Goal: Information Seeking & Learning: Understand process/instructions

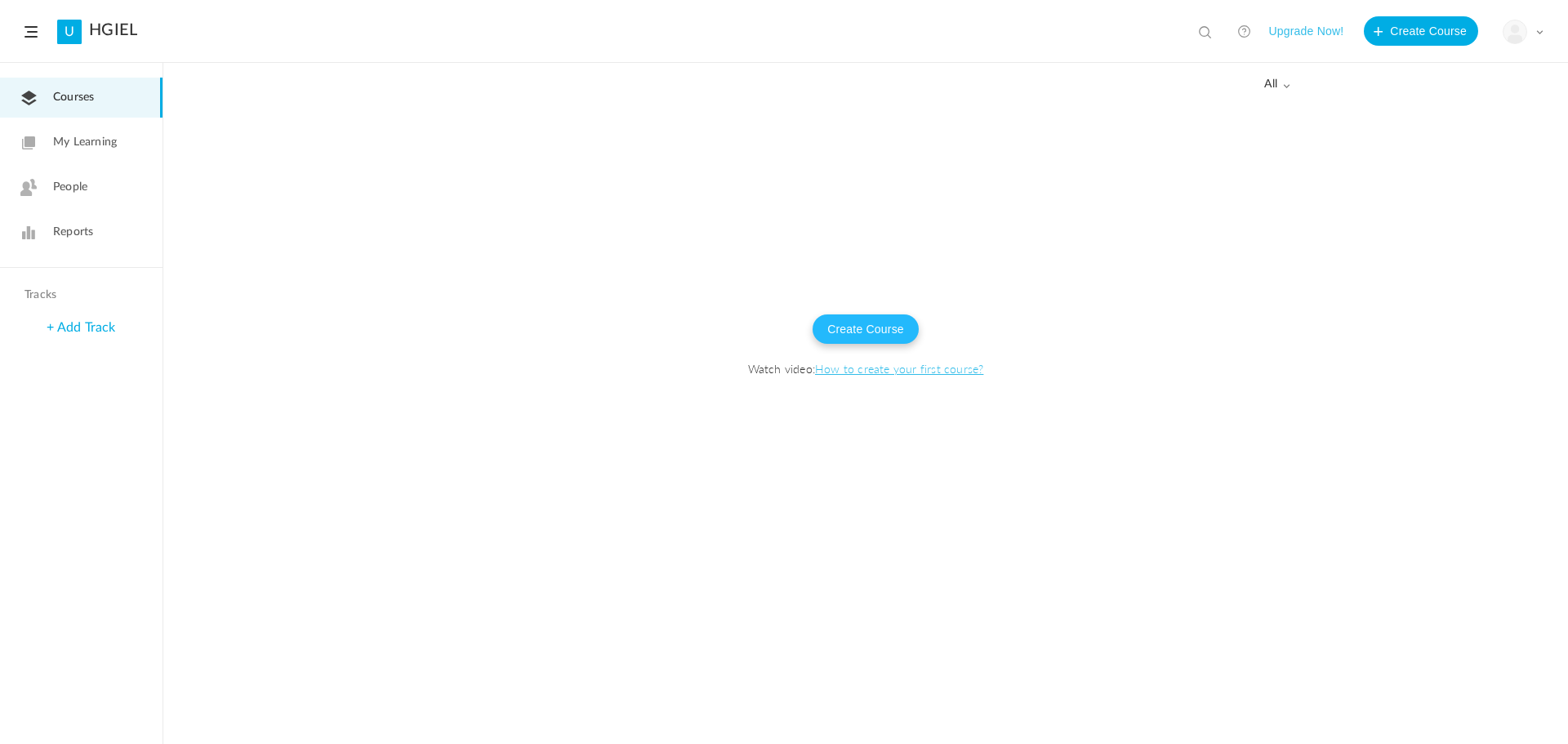
click at [872, 322] on button "Create Course" at bounding box center [865, 329] width 106 height 29
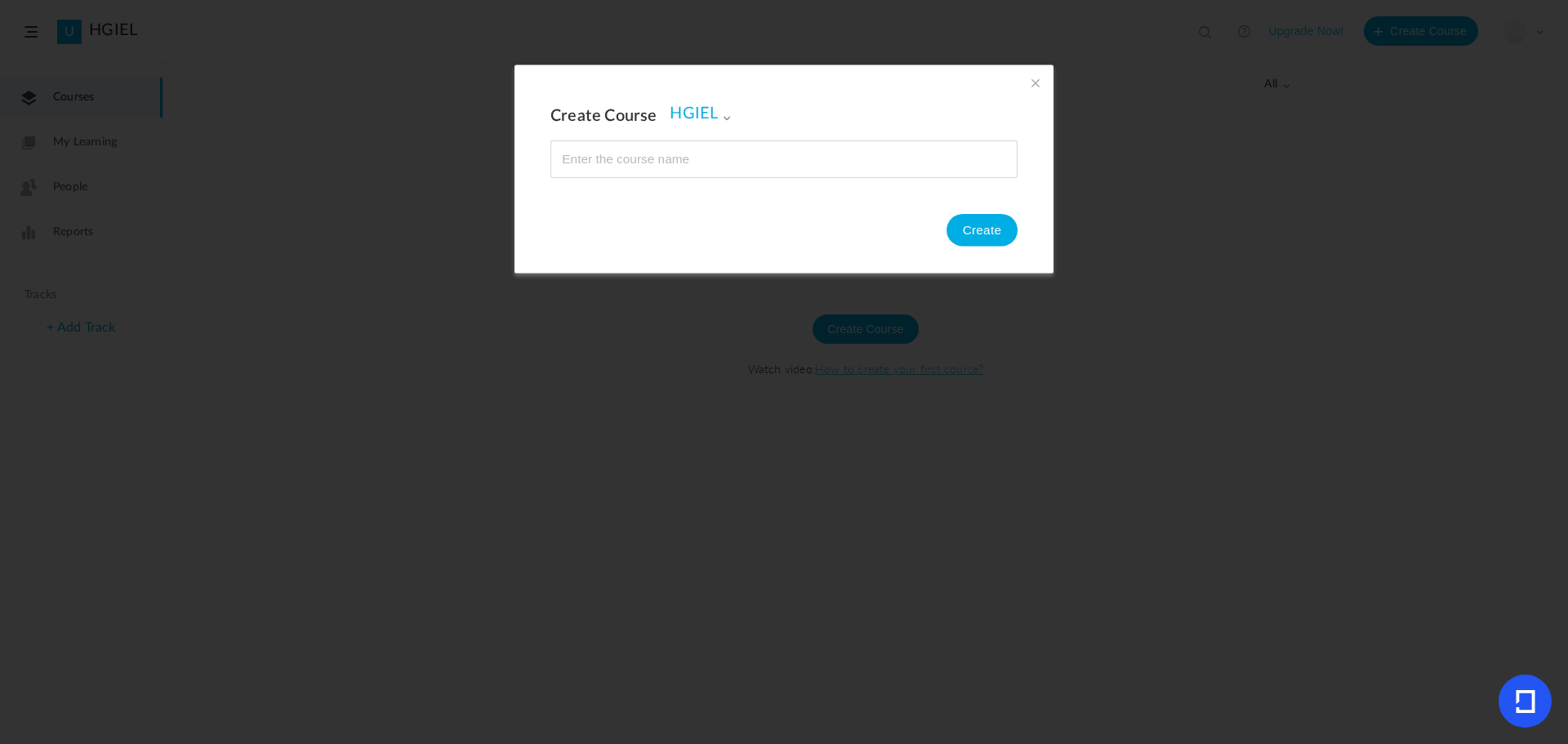
click at [1034, 83] on span at bounding box center [1035, 82] width 18 height 18
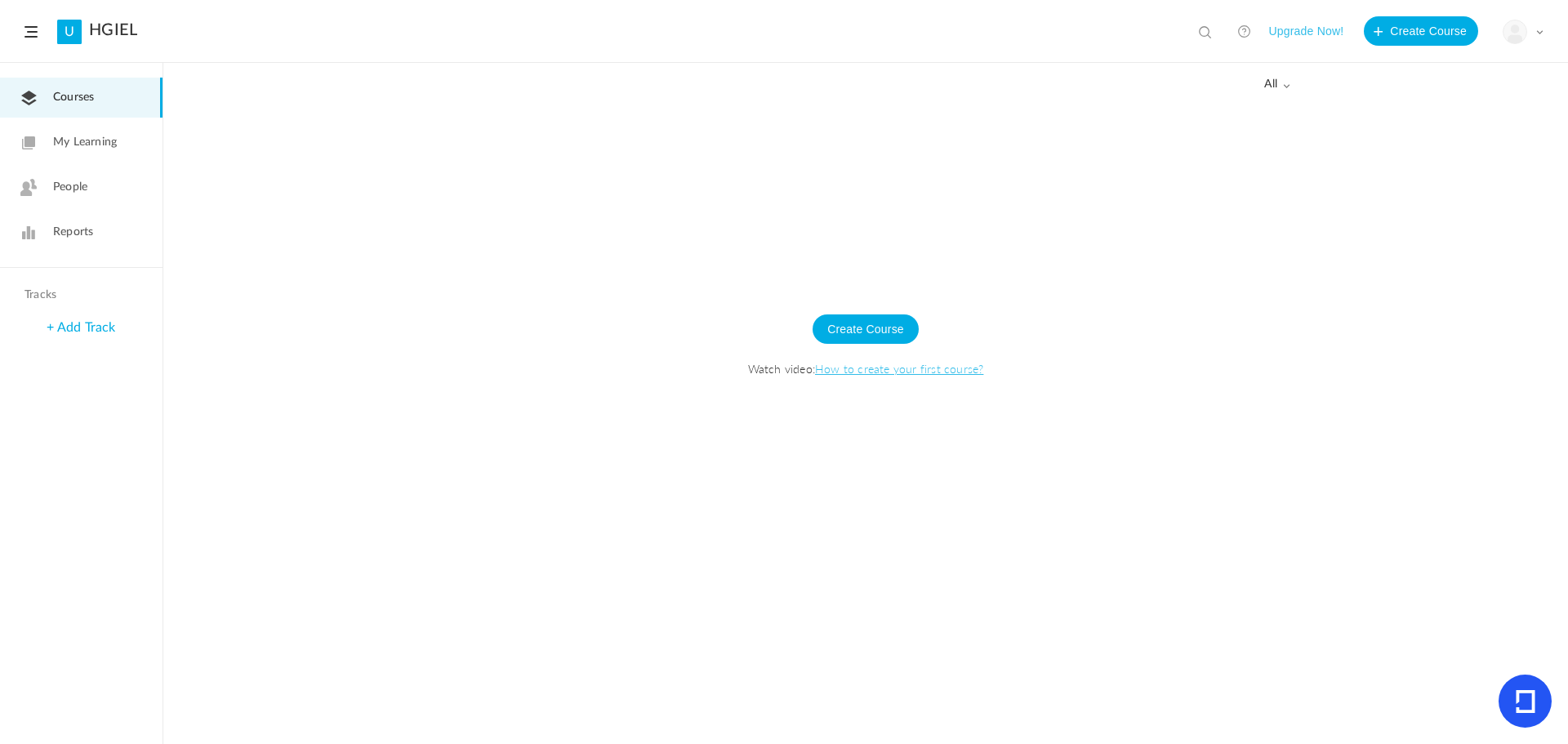
click at [861, 367] on link "How to create your first course?" at bounding box center [899, 368] width 168 height 17
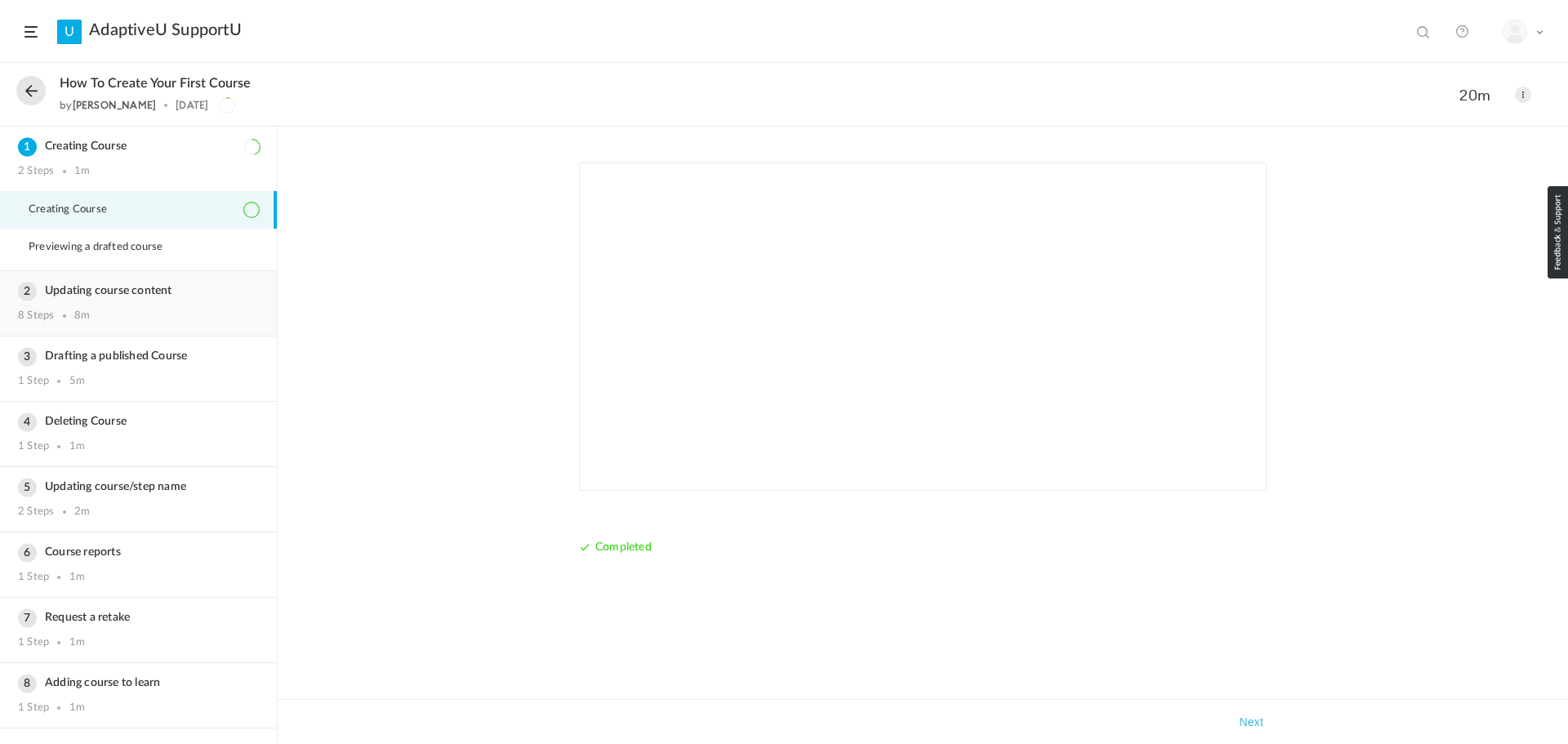
click at [131, 297] on h3 "Updating course content" at bounding box center [138, 291] width 241 height 14
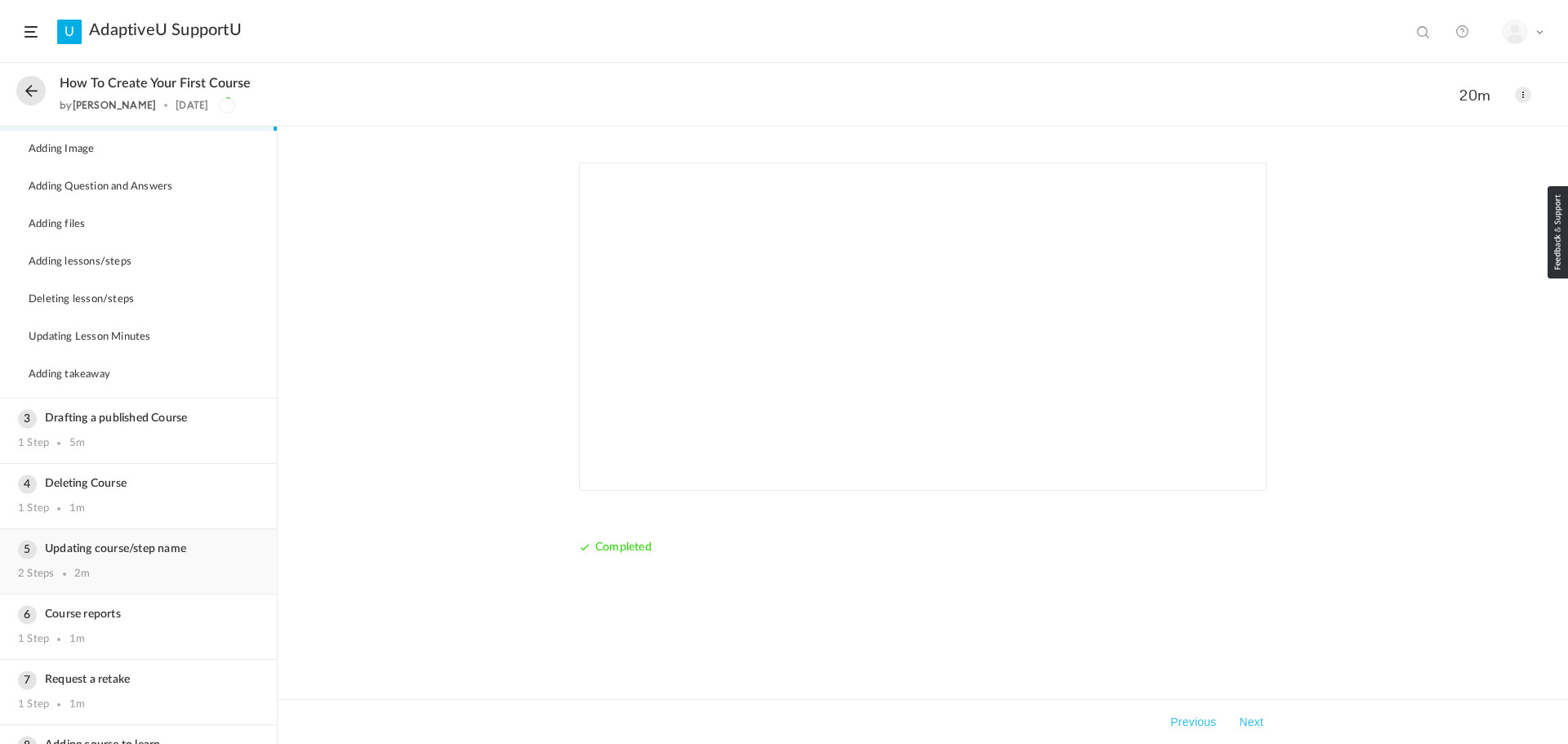
scroll to position [210, 0]
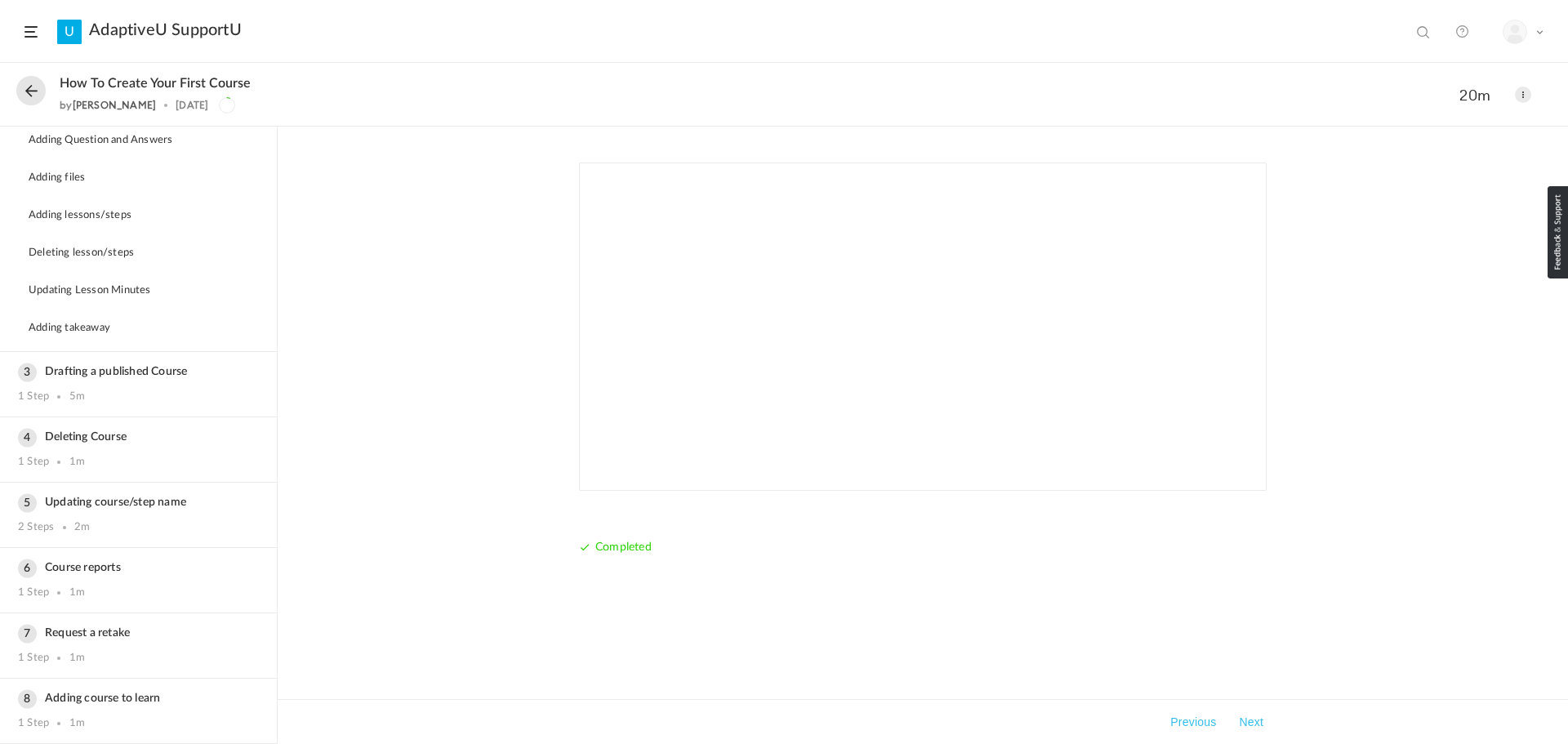
drag, startPoint x: 409, startPoint y: 186, endPoint x: 400, endPoint y: 186, distance: 9.0
click at [407, 186] on div "Completed Takeaways Previous Next" at bounding box center [923, 435] width 1291 height 617
click at [22, 88] on button at bounding box center [31, 91] width 29 height 29
